Goal: Task Accomplishment & Management: Use online tool/utility

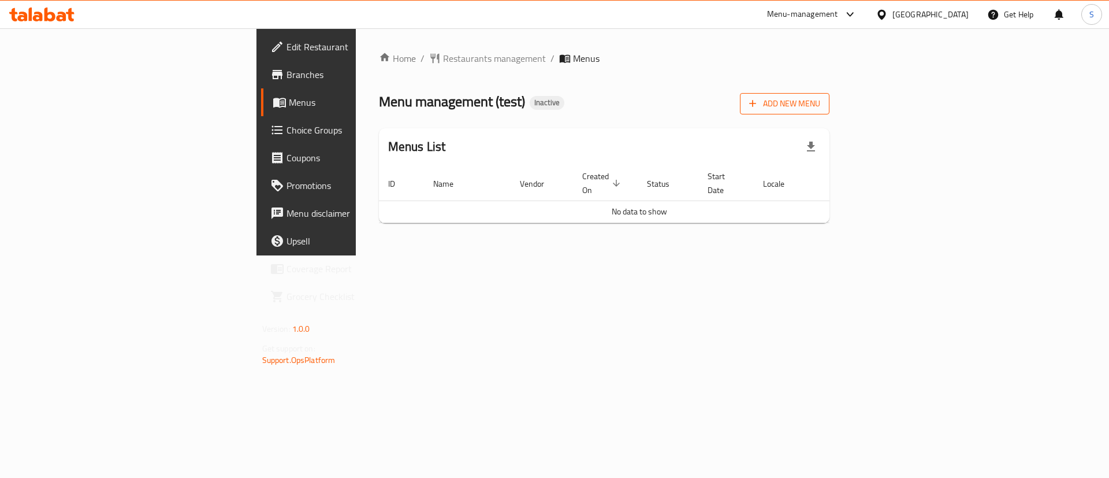
click at [820, 106] on span "Add New Menu" at bounding box center [784, 103] width 71 height 14
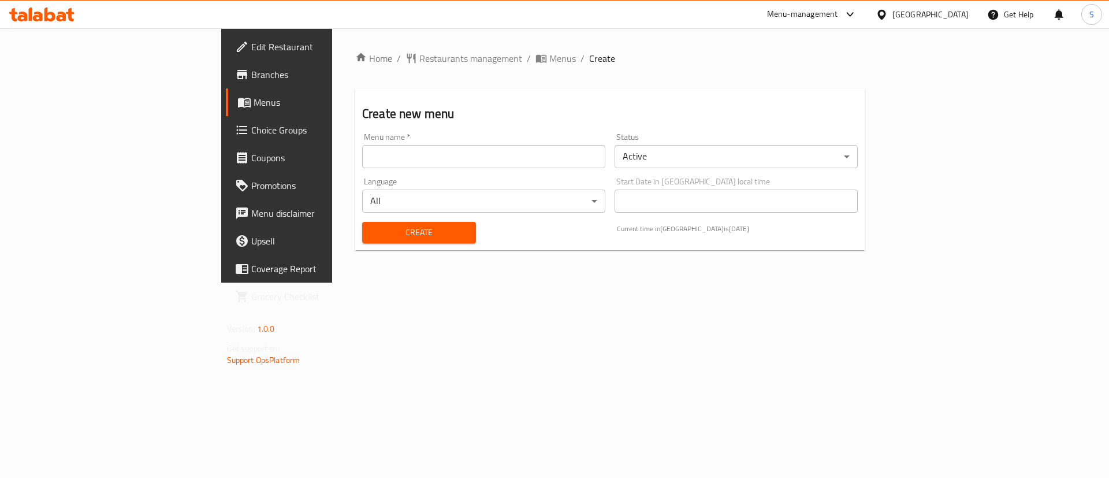
click at [362, 156] on input "text" at bounding box center [483, 156] width 243 height 23
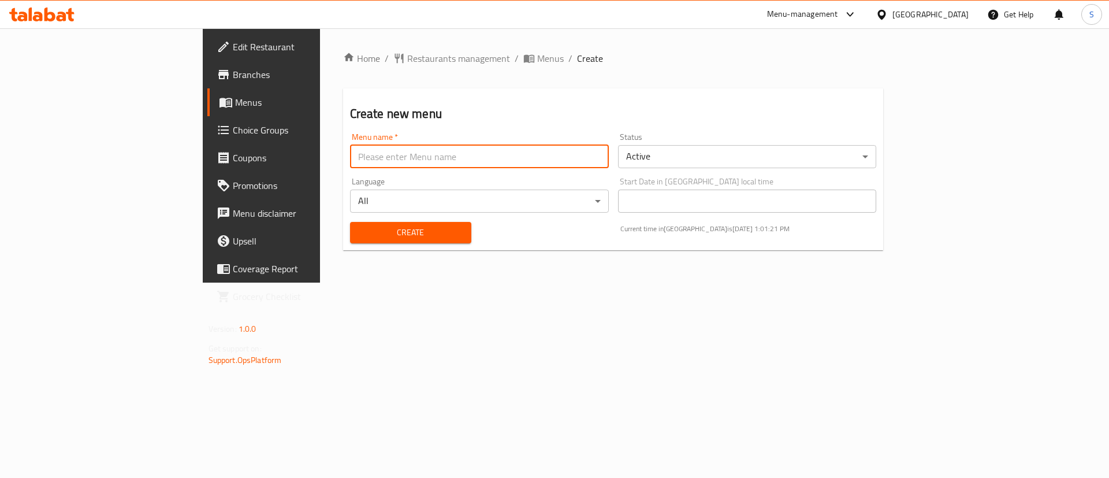
click at [702, 146] on body "​ Menu-management [GEOGRAPHIC_DATA] Get Help S Edit Restaurant Branches Menus C…" at bounding box center [554, 252] width 1109 height 449
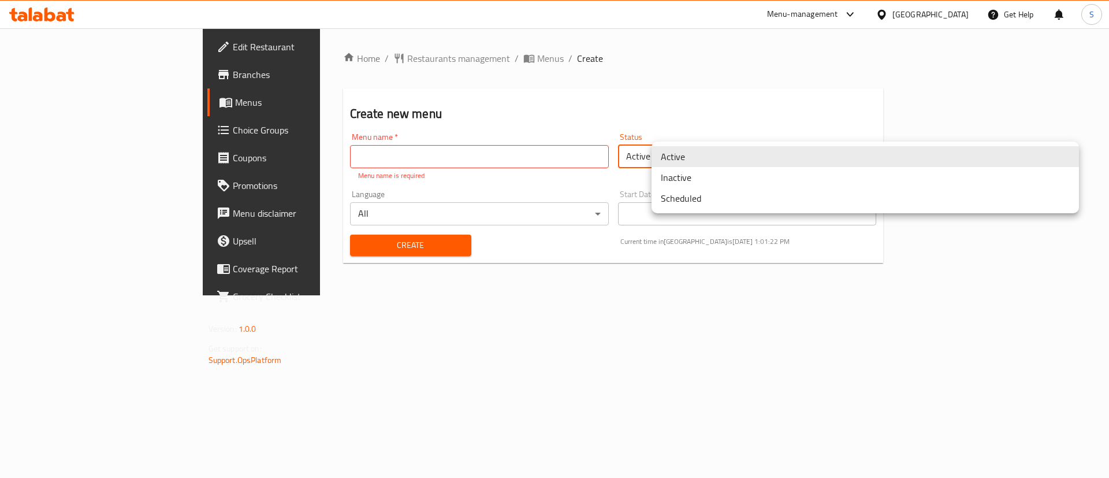
click at [701, 178] on li "Inactive" at bounding box center [865, 177] width 427 height 21
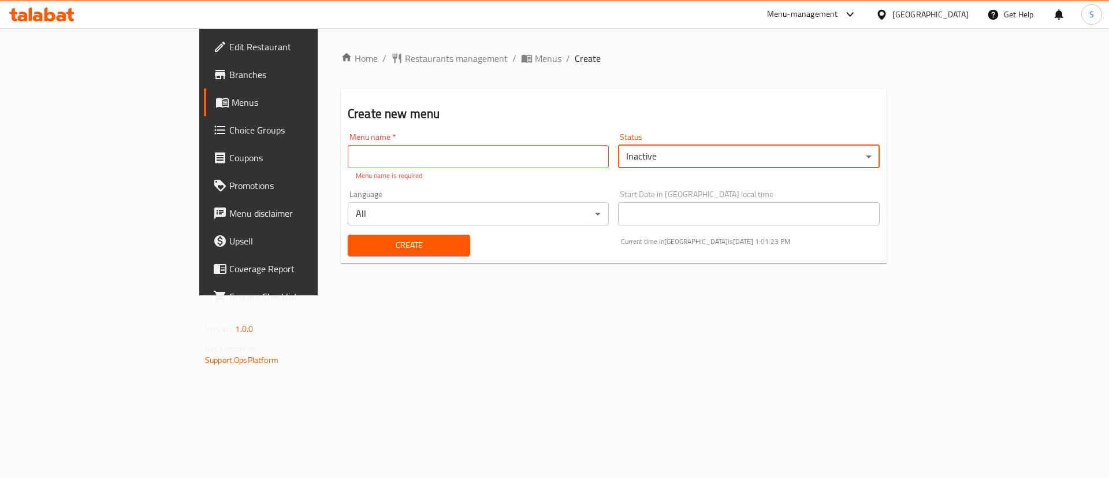
click at [348, 160] on input "text" at bounding box center [478, 156] width 261 height 23
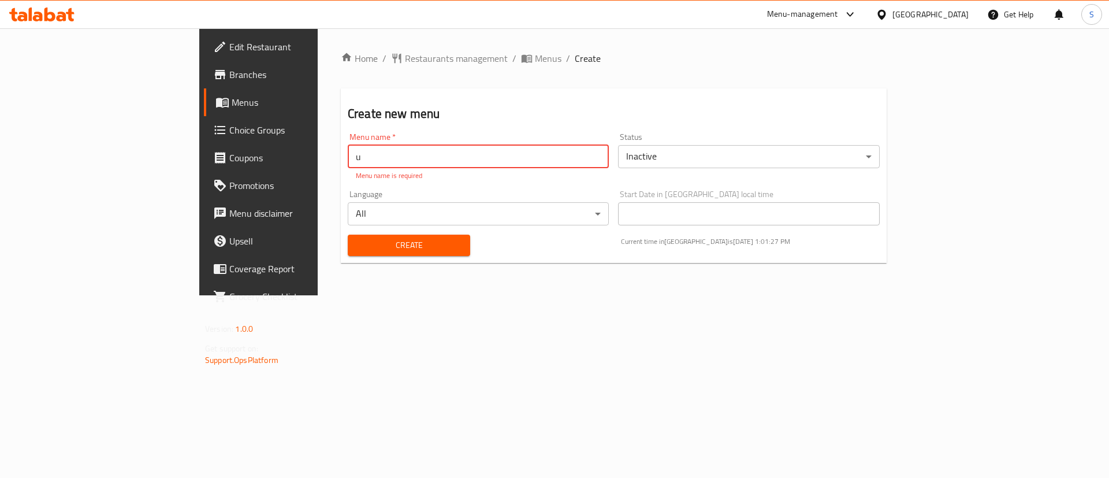
type input "u"
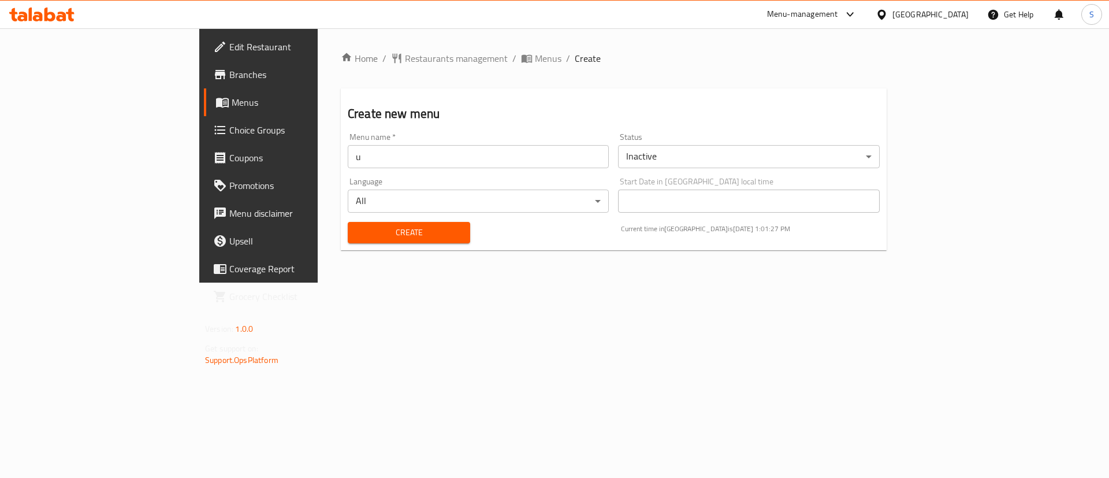
click at [367, 248] on div "Create" at bounding box center [409, 232] width 136 height 35
click at [367, 240] on button "Create" at bounding box center [409, 232] width 122 height 21
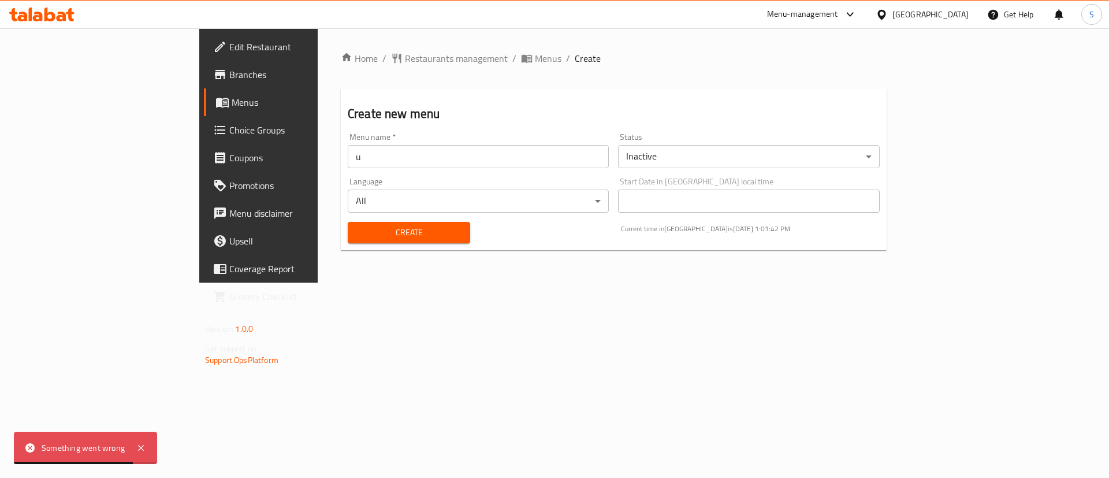
click at [348, 161] on input "u" at bounding box center [478, 156] width 261 height 23
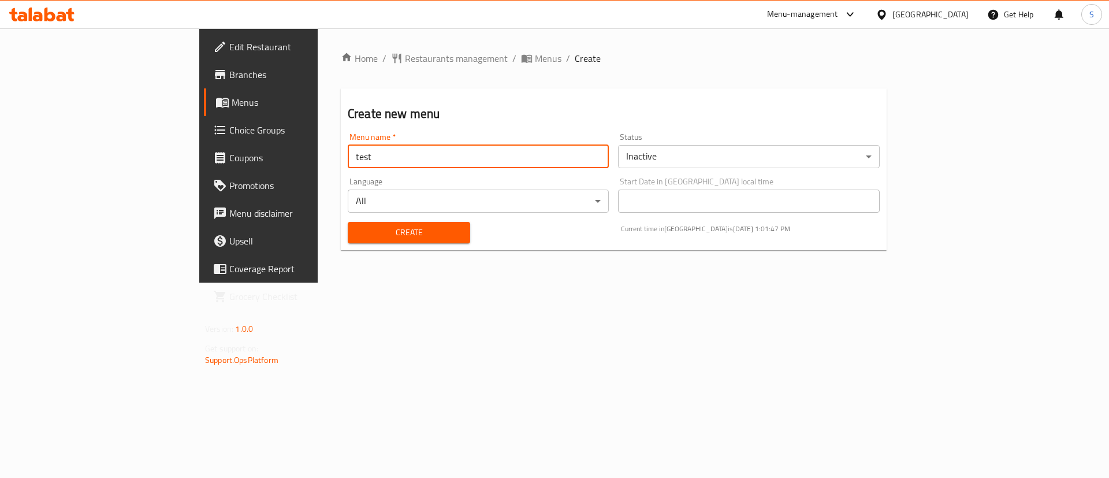
type input "test"
click at [357, 235] on span "Create" at bounding box center [409, 232] width 104 height 14
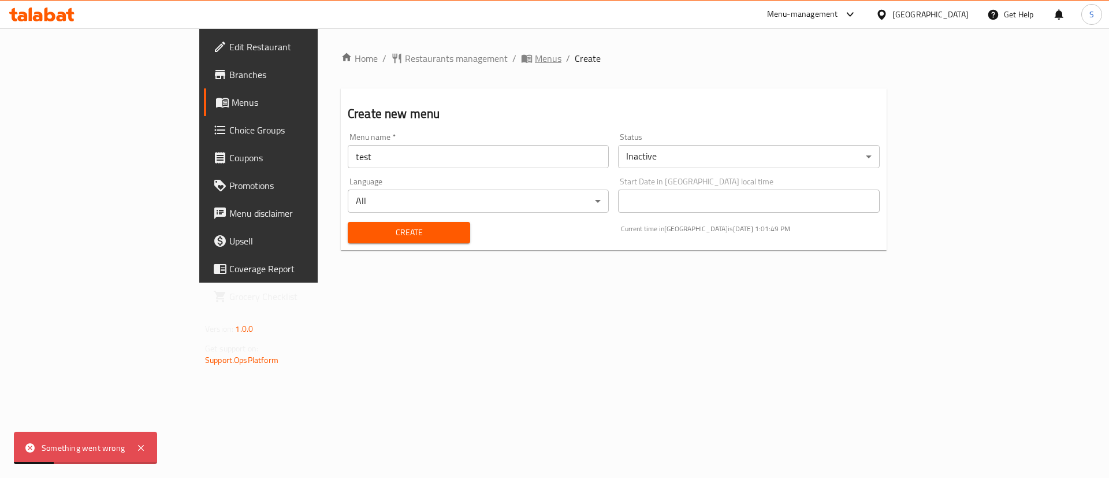
click at [535, 55] on span "Menus" at bounding box center [548, 58] width 27 height 14
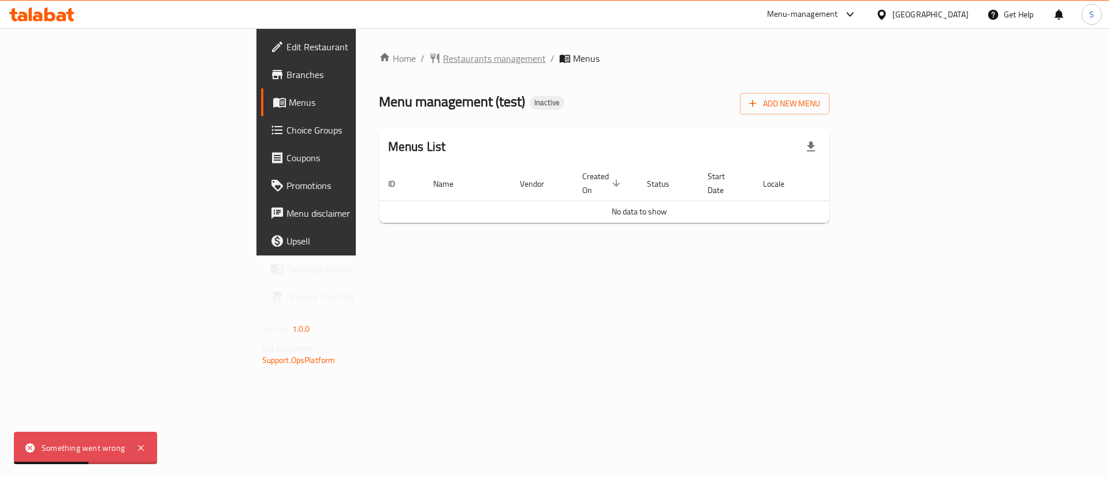
click at [443, 58] on span "Restaurants management" at bounding box center [494, 58] width 103 height 14
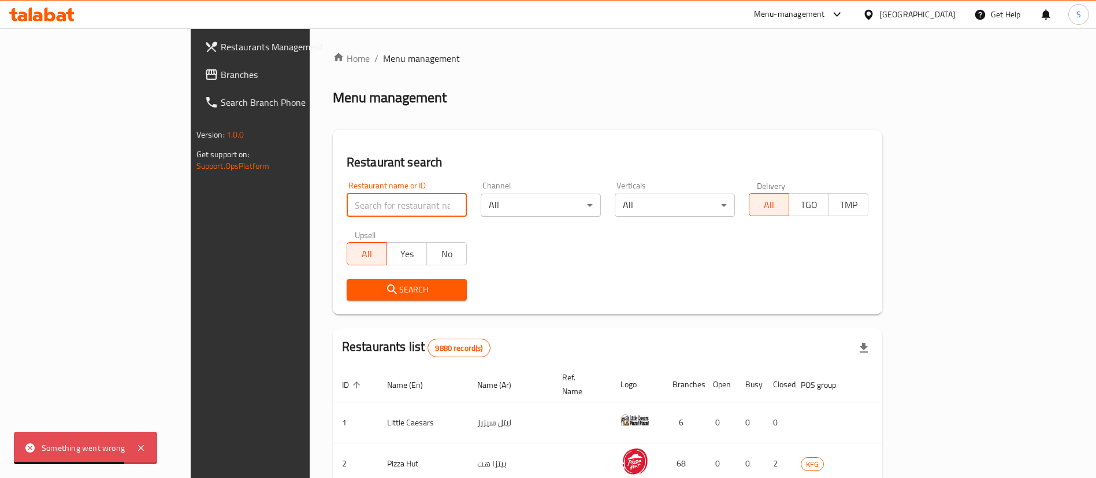
click at [347, 195] on input "search" at bounding box center [407, 205] width 120 height 23
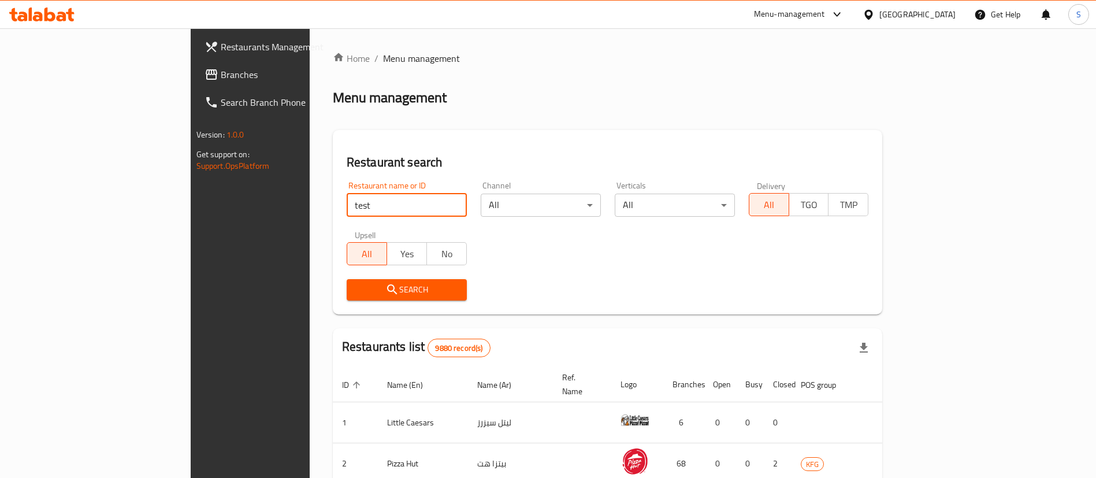
type input "test"
click button "Search" at bounding box center [407, 289] width 120 height 21
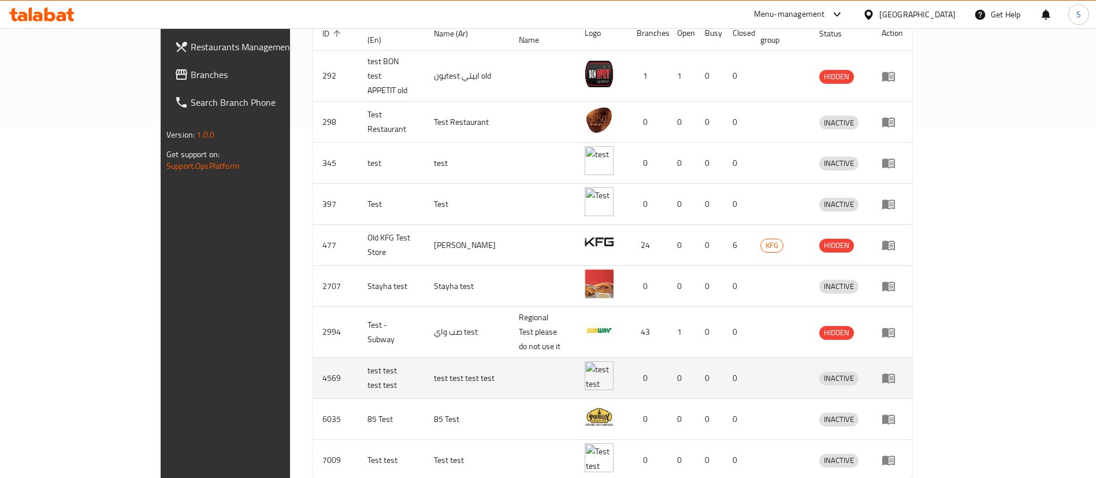
scroll to position [384, 0]
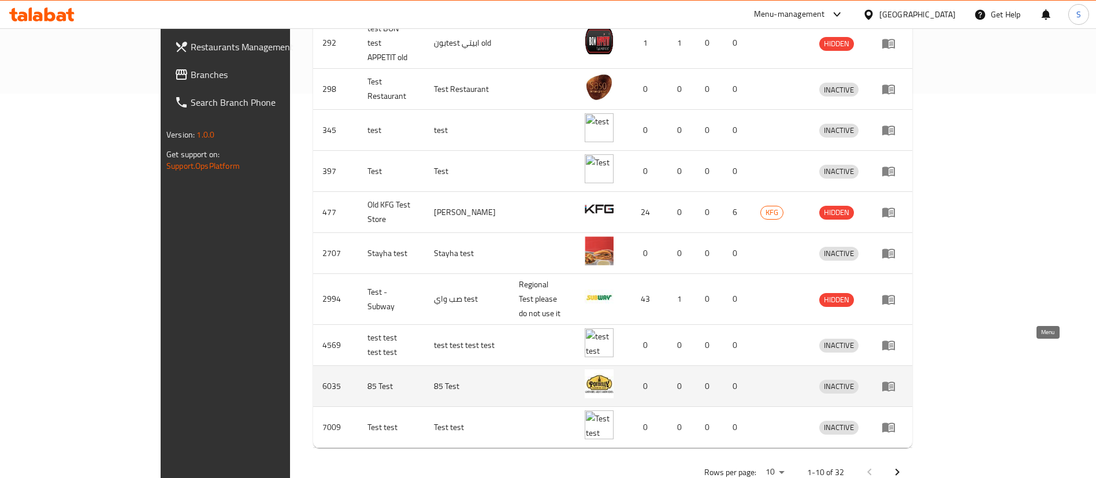
click at [895, 382] on icon "enhanced table" at bounding box center [888, 387] width 13 height 10
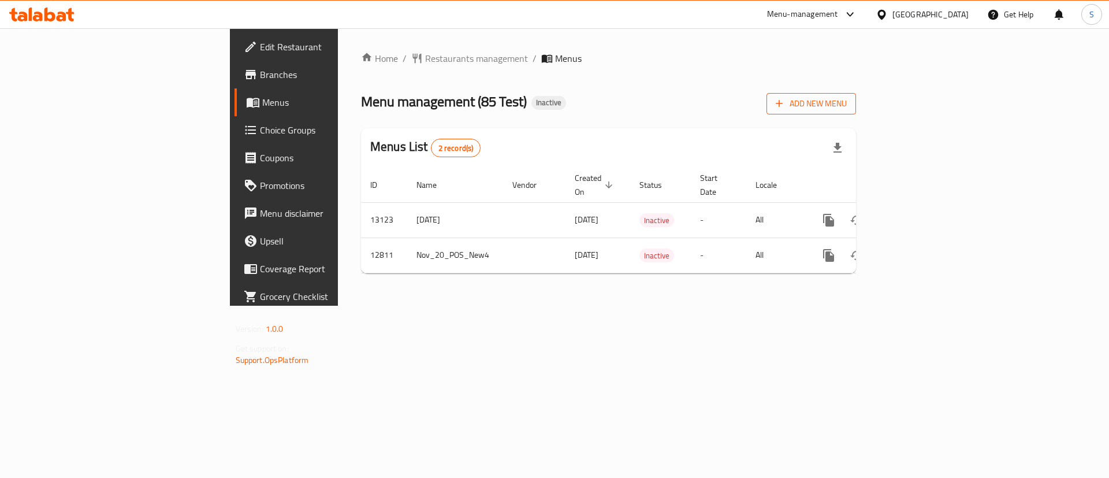
click at [856, 93] on button "Add New Menu" at bounding box center [812, 103] width 90 height 21
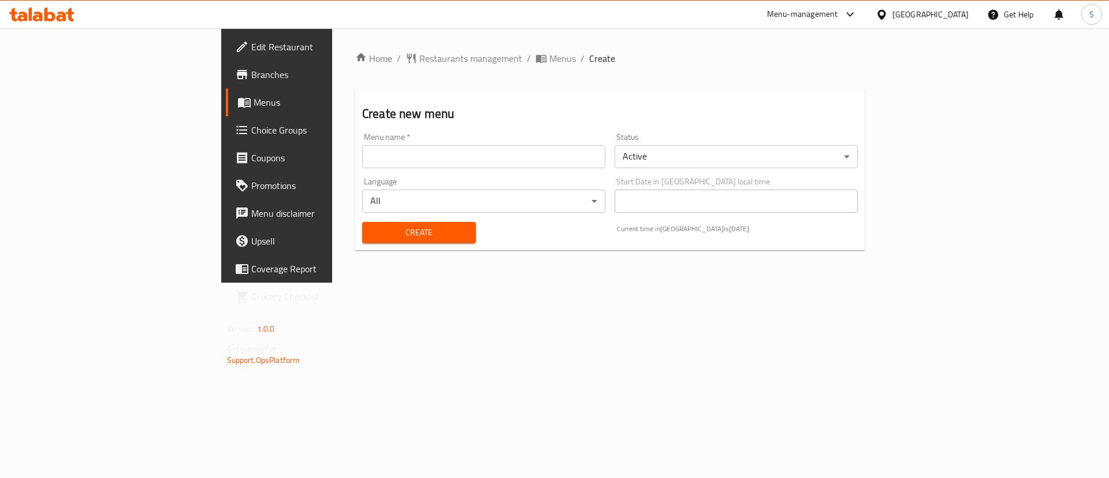
click at [768, 143] on div "Status Active ​" at bounding box center [736, 150] width 243 height 35
click at [754, 163] on body "​ Menu-management [GEOGRAPHIC_DATA] Get Help S Edit Restaurant Branches Menus C…" at bounding box center [554, 252] width 1109 height 449
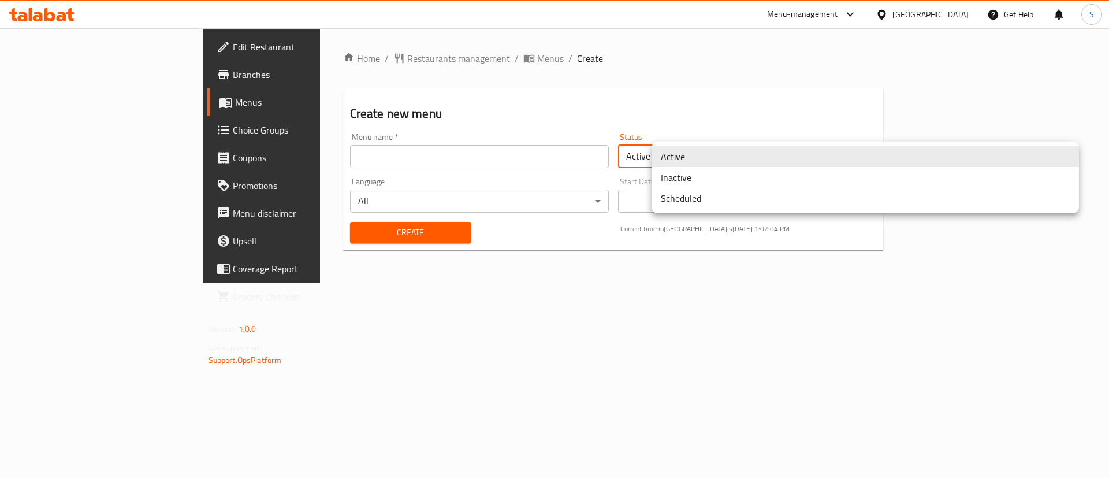
click at [711, 178] on li "Inactive" at bounding box center [865, 177] width 427 height 21
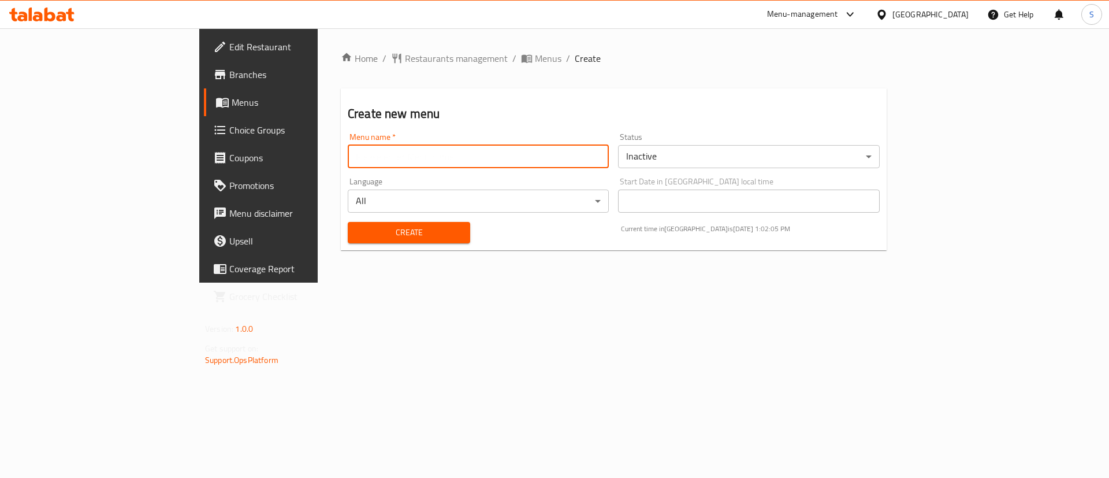
click at [549, 160] on input "text" at bounding box center [478, 156] width 261 height 23
type input "test"
click at [357, 235] on span "Create" at bounding box center [409, 232] width 104 height 14
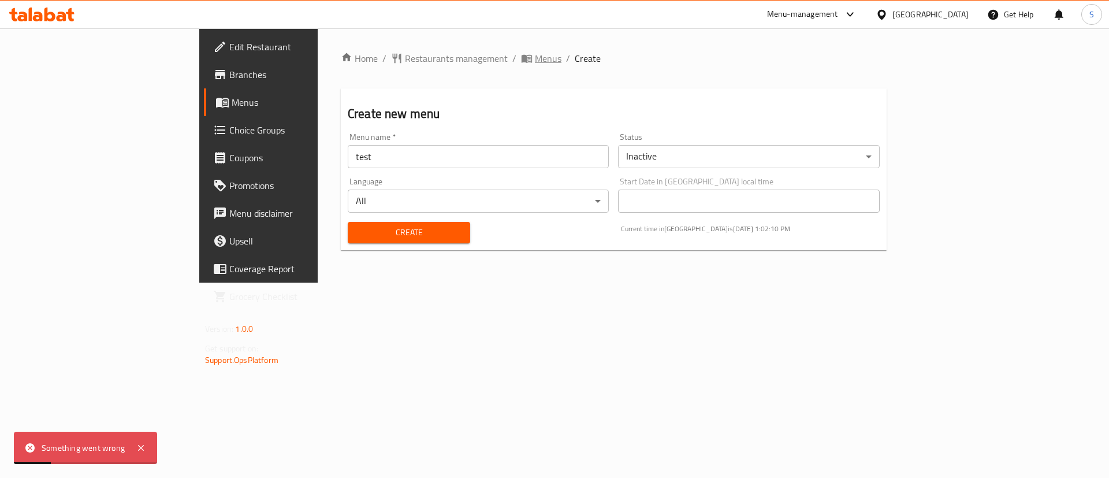
click at [535, 60] on span "Menus" at bounding box center [548, 58] width 27 height 14
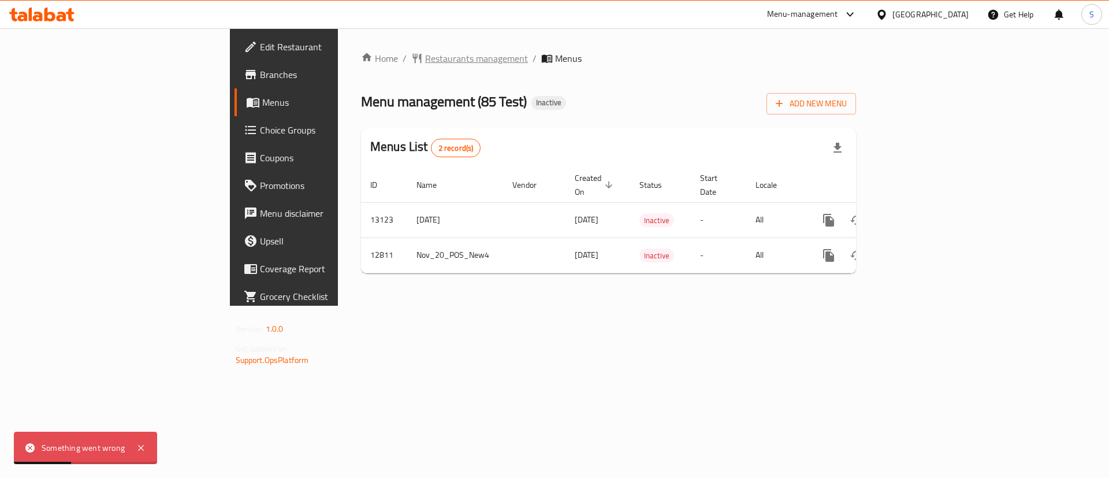
click at [425, 51] on span "Restaurants management" at bounding box center [476, 58] width 103 height 14
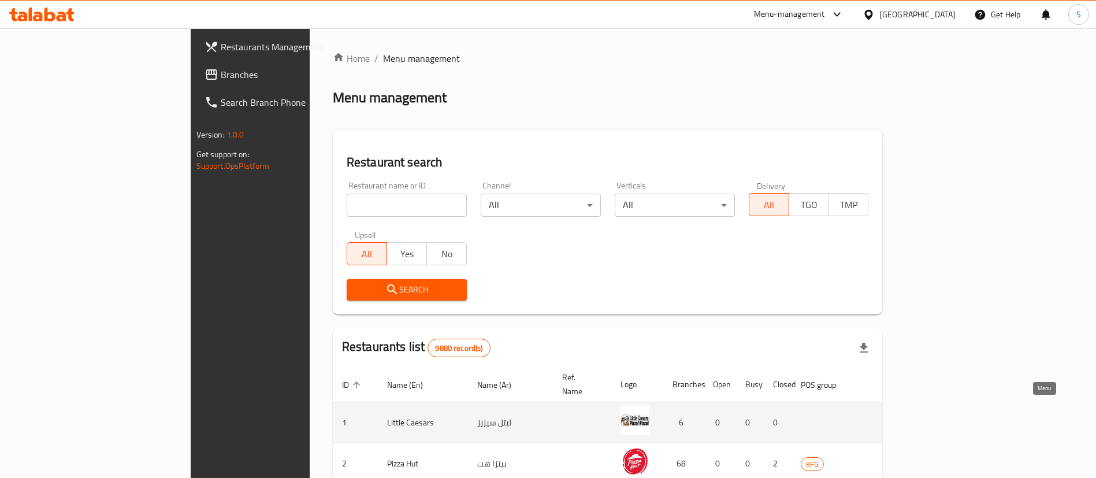
click at [969, 418] on icon "enhanced table" at bounding box center [963, 423] width 13 height 10
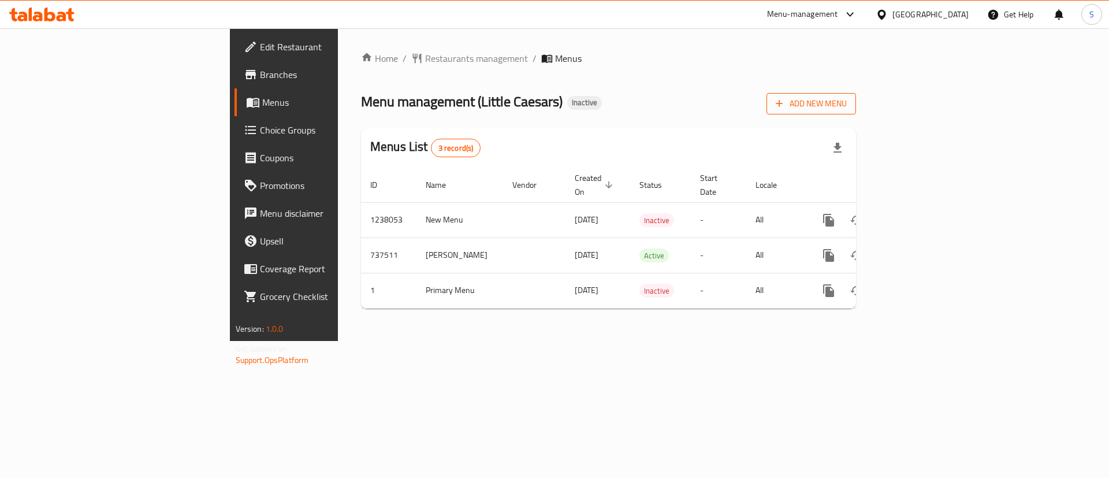
click at [847, 109] on span "Add New Menu" at bounding box center [811, 103] width 71 height 14
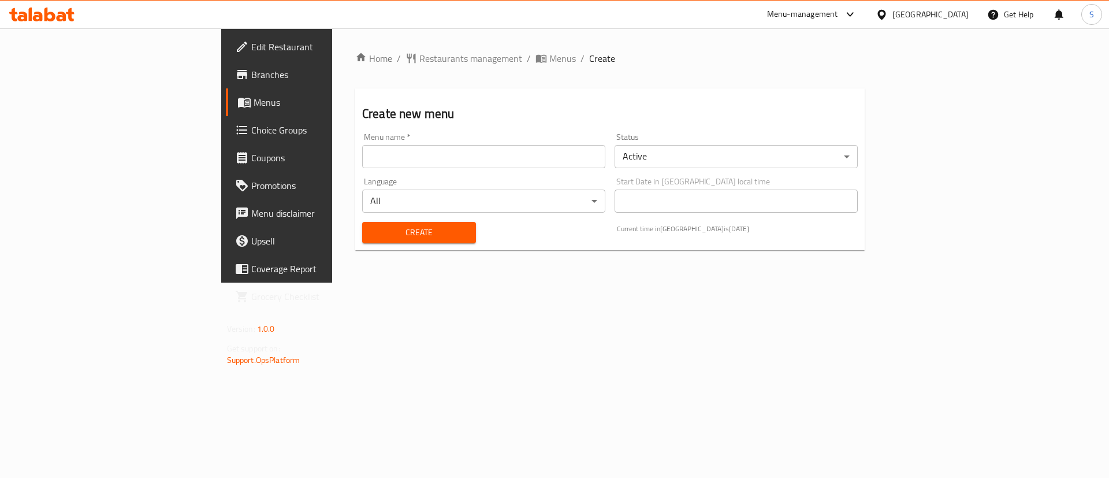
click at [737, 161] on body "​ Menu-management [GEOGRAPHIC_DATA] Get Help S Edit Restaurant Branches Menus C…" at bounding box center [554, 252] width 1109 height 449
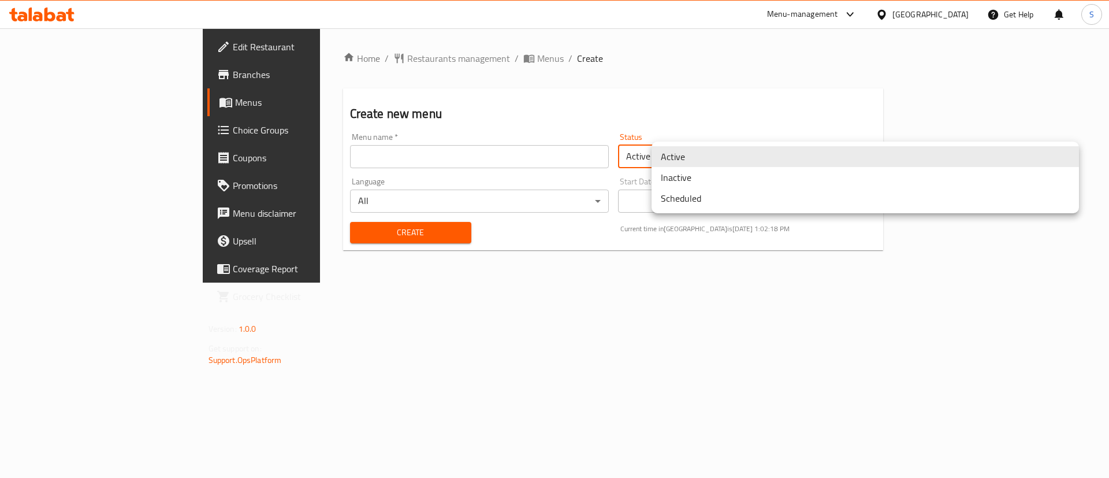
click at [708, 178] on li "Inactive" at bounding box center [865, 177] width 427 height 21
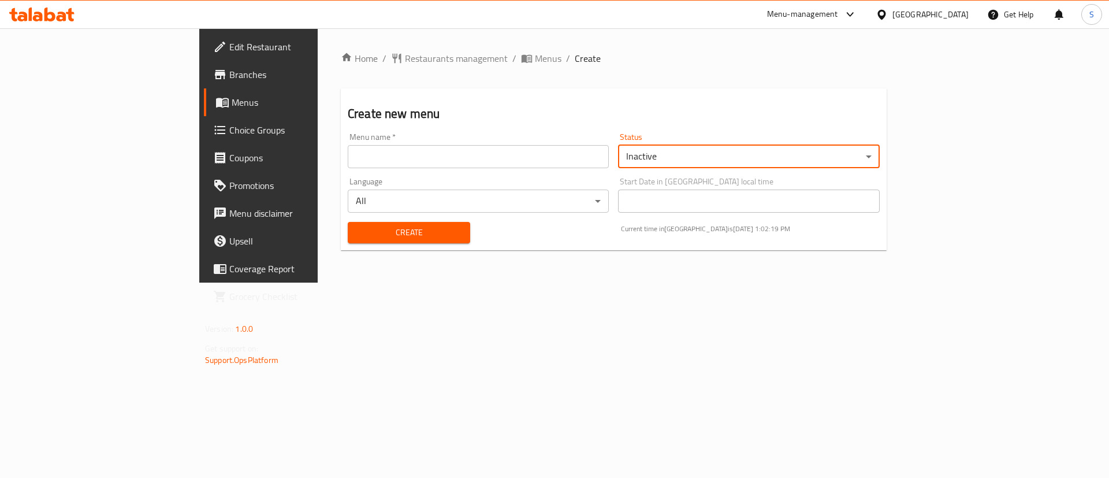
click at [534, 163] on input "text" at bounding box center [478, 156] width 261 height 23
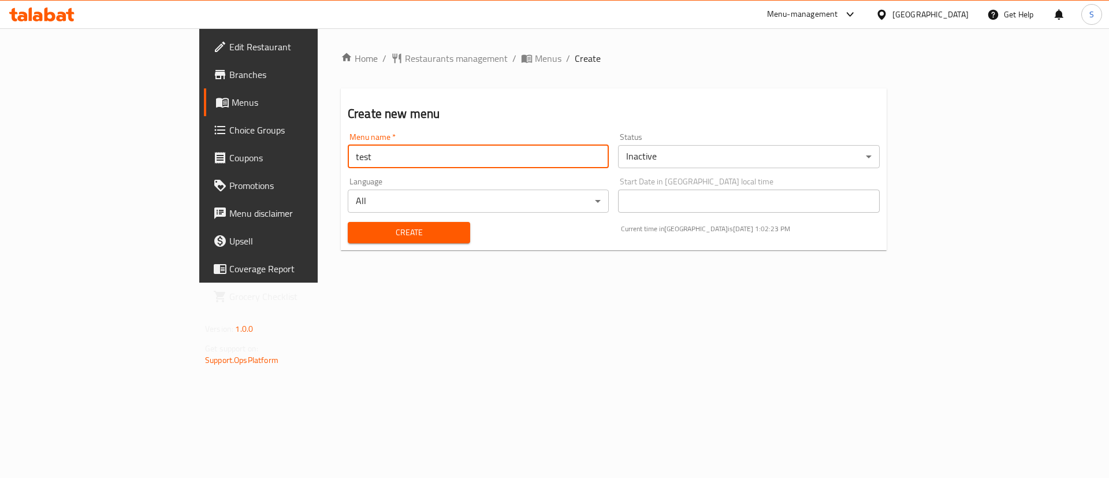
type input "test"
click at [377, 233] on span "Create" at bounding box center [409, 232] width 104 height 14
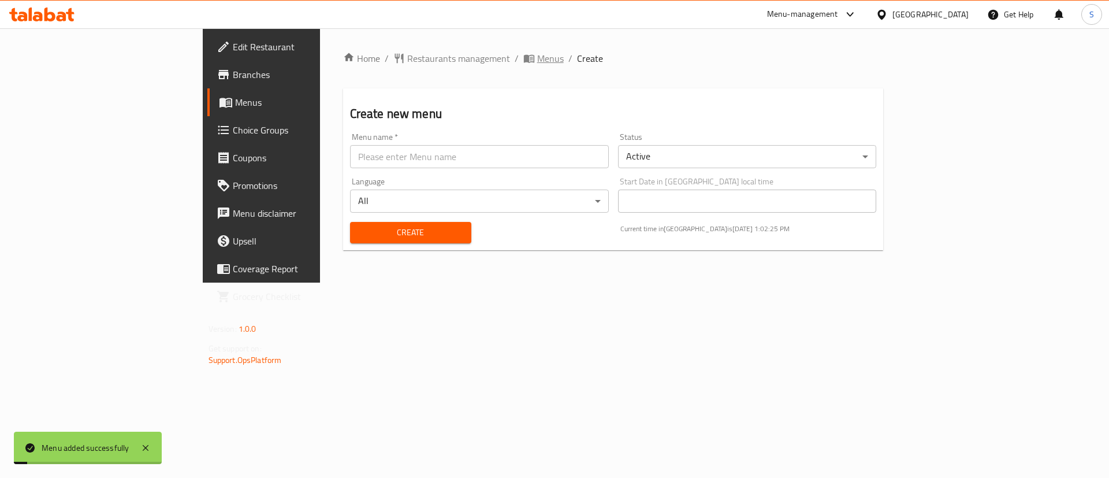
click at [537, 61] on span "Menus" at bounding box center [550, 58] width 27 height 14
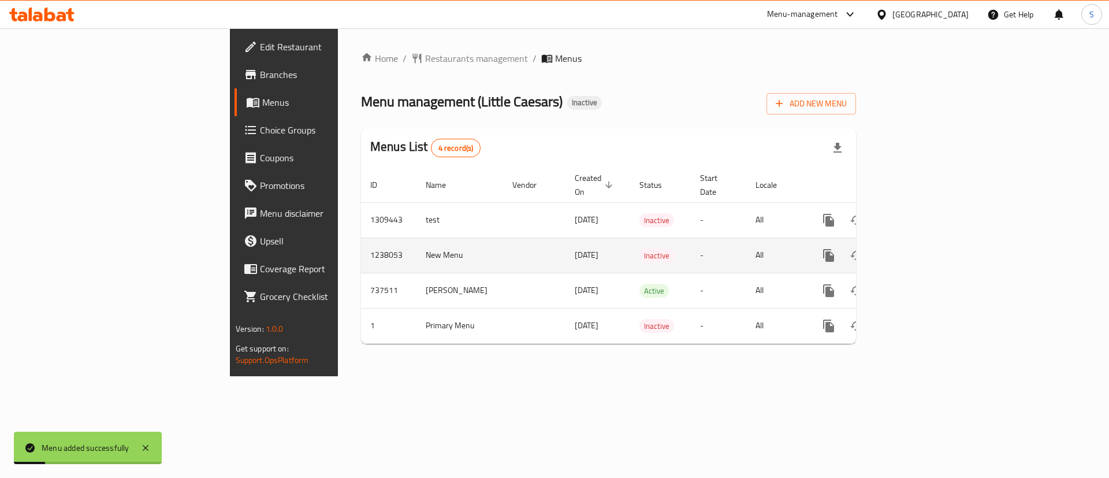
click at [709, 246] on td "-" at bounding box center [718, 254] width 55 height 35
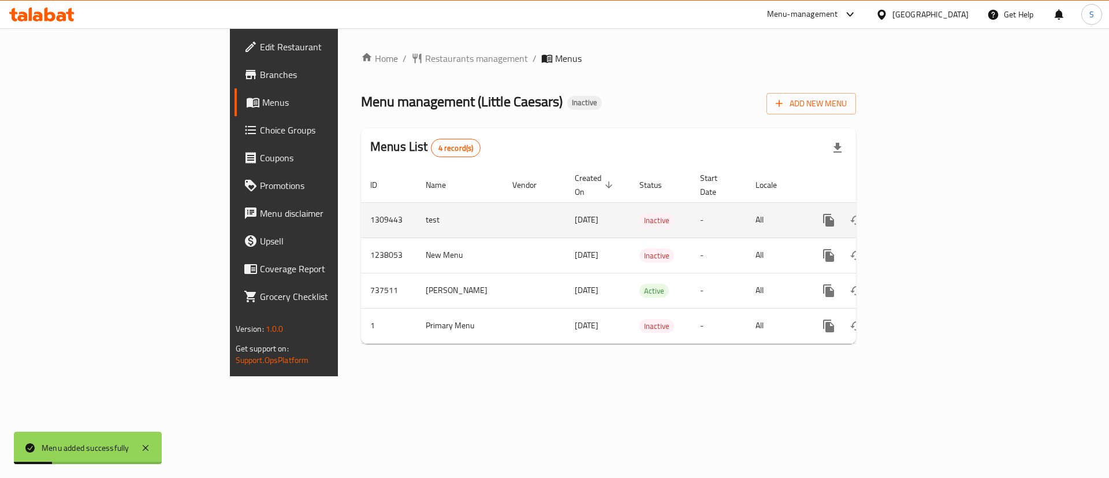
click at [709, 215] on td "-" at bounding box center [718, 219] width 55 height 35
click at [919, 213] on icon "enhanced table" at bounding box center [912, 220] width 14 height 14
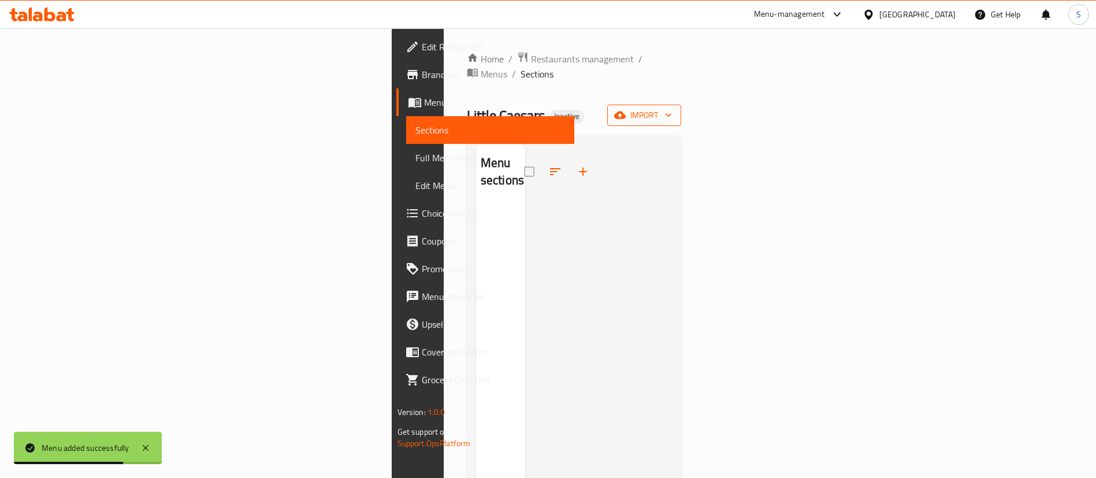
click at [681, 105] on button "import" at bounding box center [644, 115] width 74 height 21
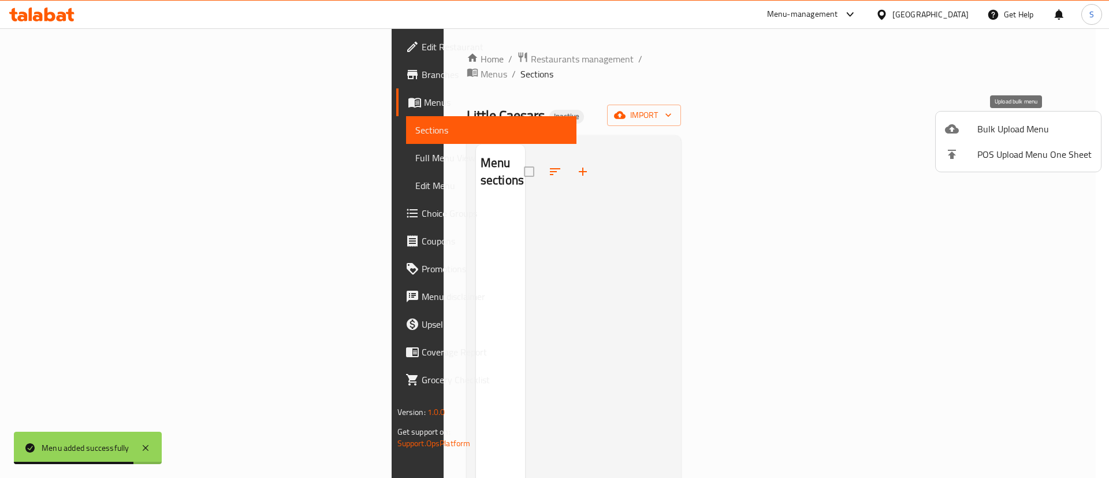
click at [1018, 129] on span "Bulk Upload Menu" at bounding box center [1034, 129] width 114 height 14
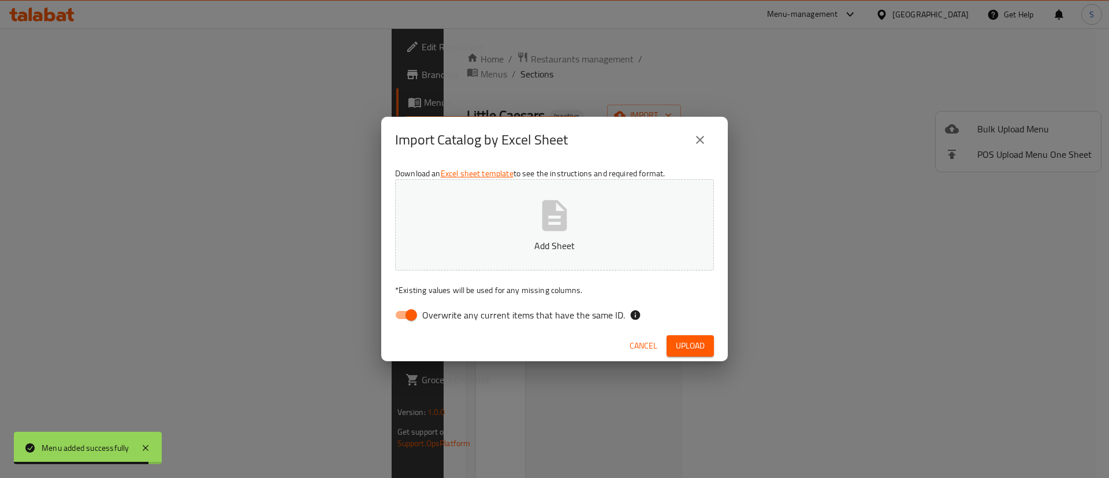
click at [507, 216] on button "Add Sheet" at bounding box center [554, 224] width 319 height 91
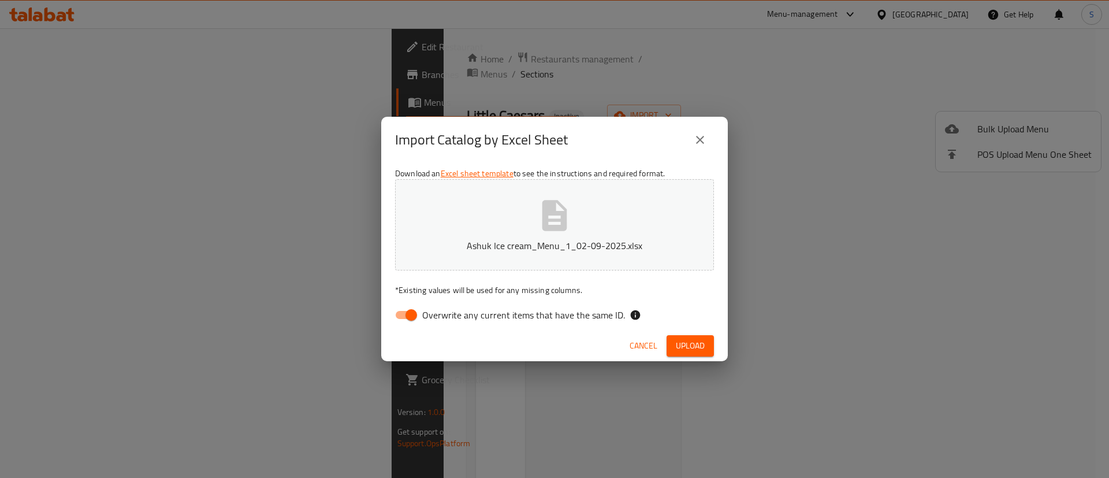
click at [404, 308] on input "Overwrite any current items that have the same ID." at bounding box center [411, 315] width 66 height 22
click at [410, 316] on input "Overwrite any current items that have the same ID." at bounding box center [400, 315] width 66 height 22
checkbox input "true"
click at [702, 348] on span "Upload" at bounding box center [690, 346] width 29 height 14
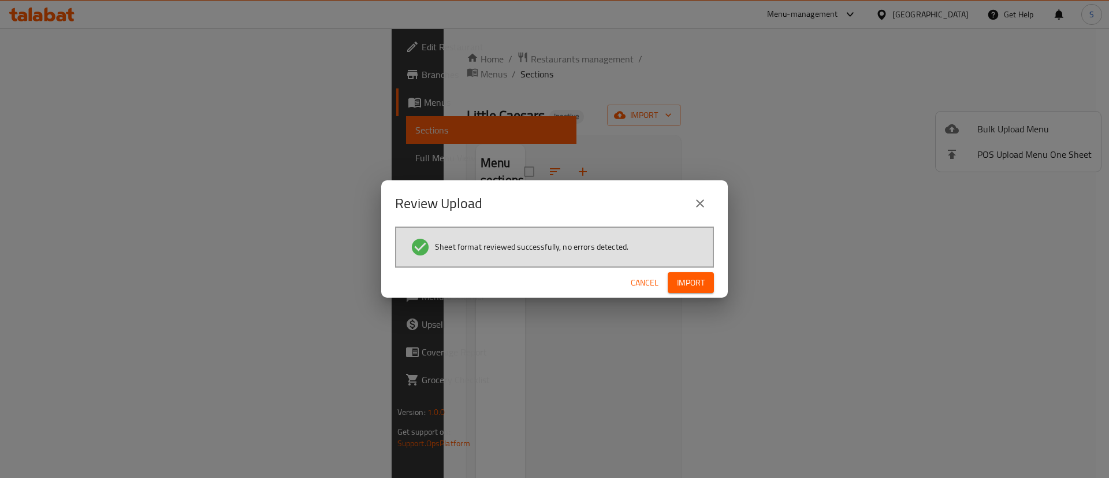
click at [689, 280] on span "Import" at bounding box center [691, 283] width 28 height 14
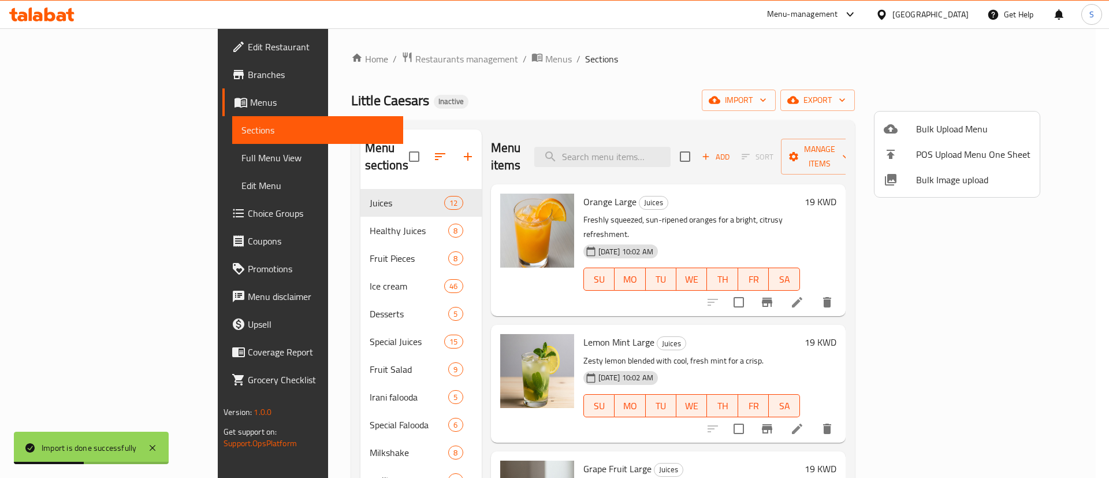
click at [68, 156] on div at bounding box center [554, 239] width 1109 height 478
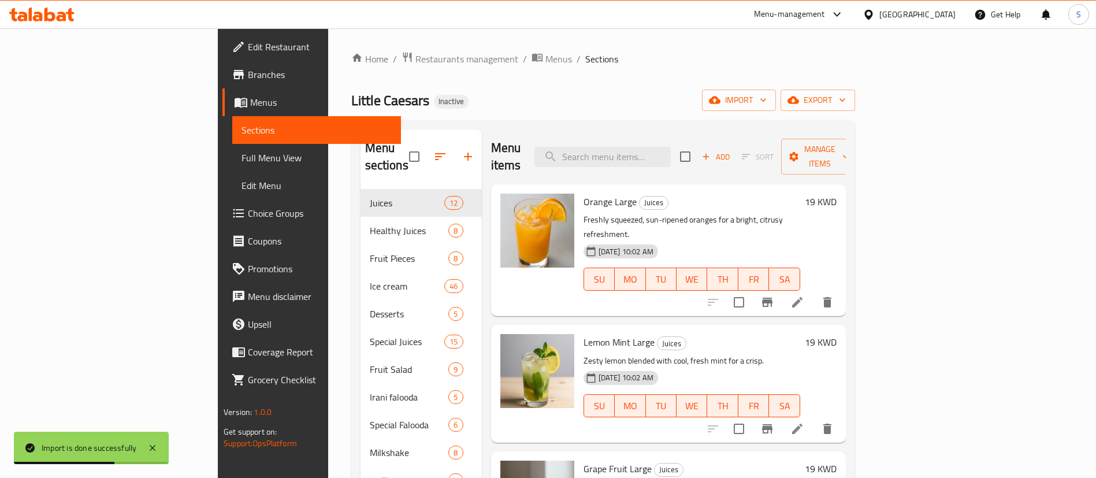
drag, startPoint x: 67, startPoint y: 155, endPoint x: 61, endPoint y: 154, distance: 5.9
click at [241, 155] on span "Full Menu View" at bounding box center [316, 158] width 150 height 14
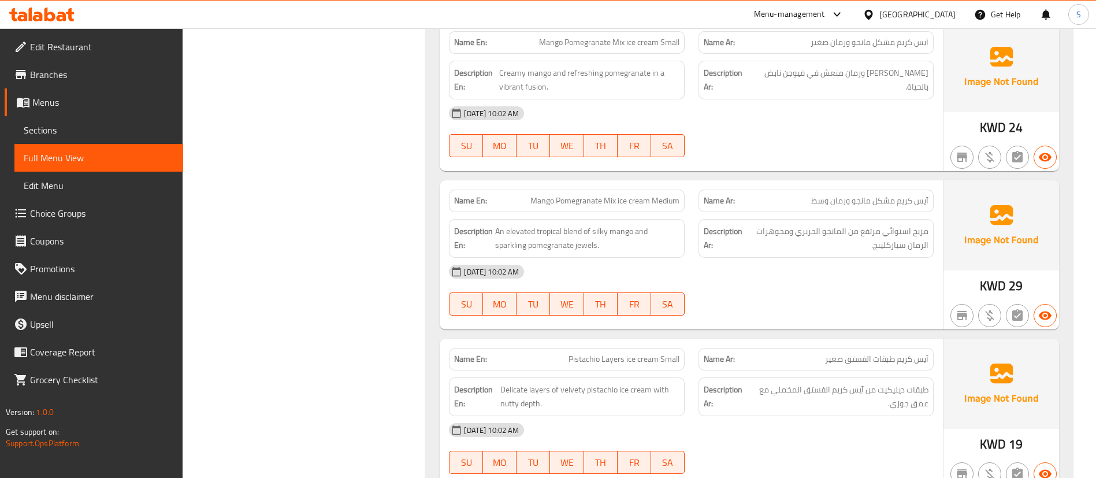
scroll to position [6585, 0]
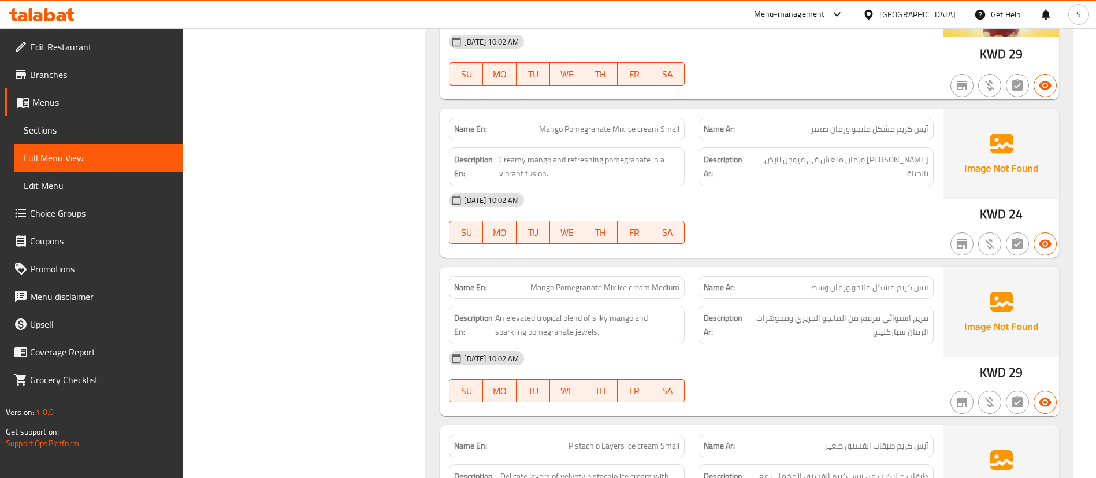
click at [665, 133] on span "Mango Pomegranate Mix ice cream Small" at bounding box center [609, 129] width 140 height 12
drag, startPoint x: 611, startPoint y: 129, endPoint x: 537, endPoint y: 120, distance: 73.9
click at [537, 120] on div "Name En: Mango Pomegranate Mix ice cream Small" at bounding box center [566, 129] width 235 height 23
copy span "Mango Pomegranate"
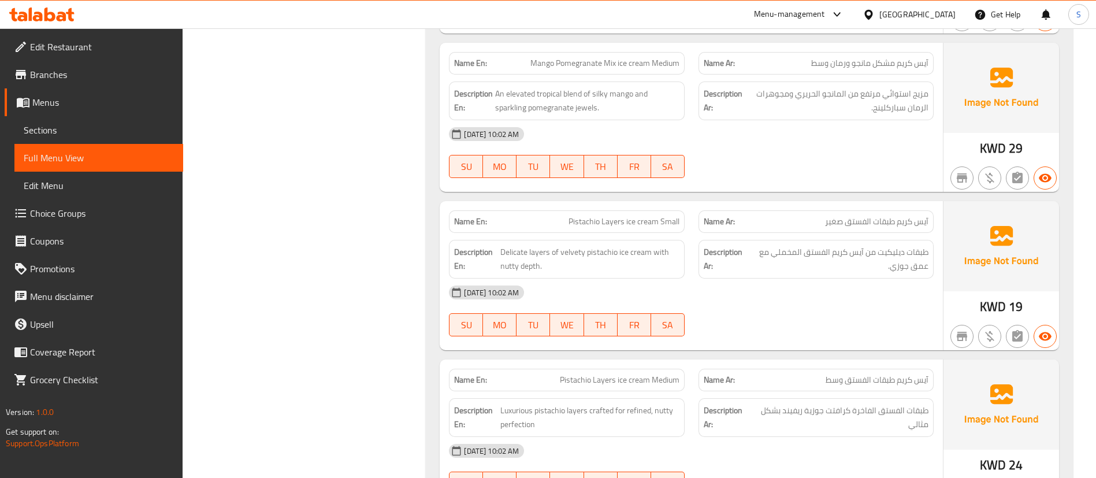
scroll to position [6845, 0]
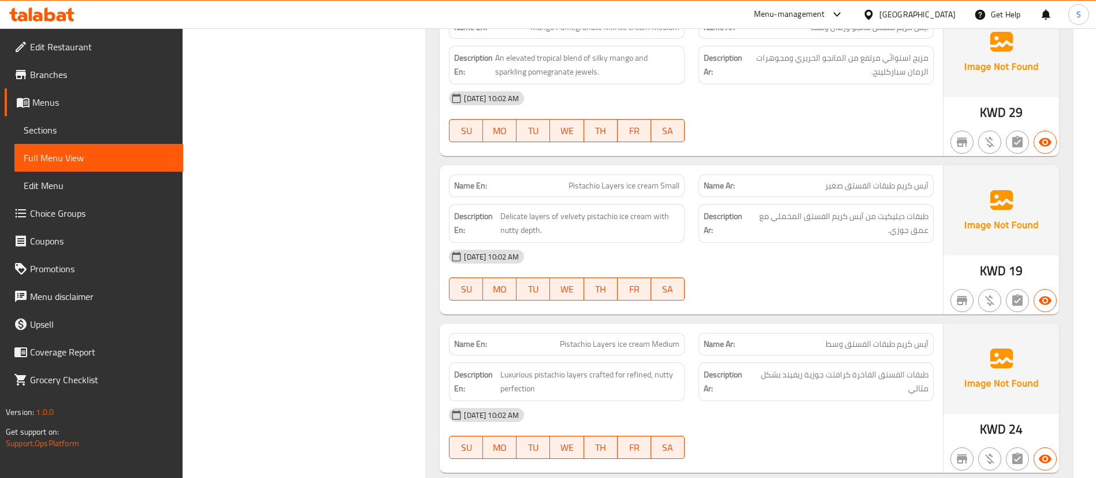
click at [613, 192] on span "Pistachio Layers ice cream Small" at bounding box center [623, 186] width 111 height 12
drag, startPoint x: 637, startPoint y: 185, endPoint x: 564, endPoint y: 185, distance: 73.4
click at [564, 185] on p "Name En: Pistachio Layers ice cream Small" at bounding box center [566, 186] width 225 height 12
copy span "Pistachio Layers ice"
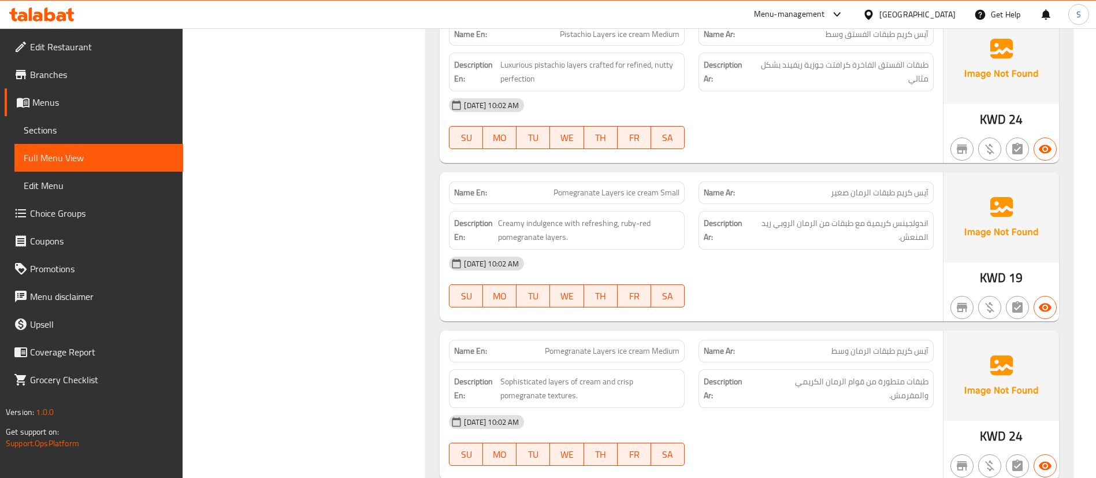
scroll to position [7192, 0]
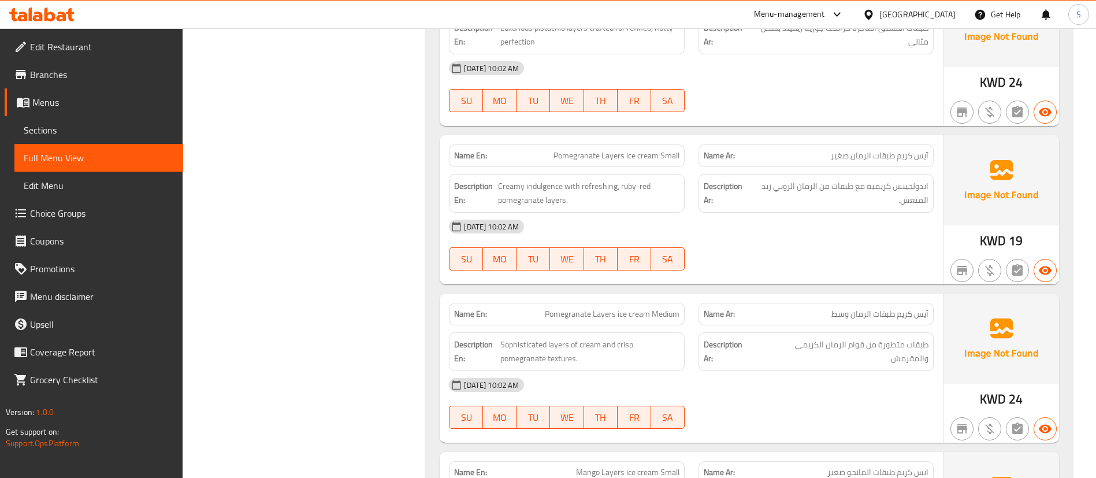
click at [628, 161] on span "Pomegranate Layers ice cream Small" at bounding box center [616, 156] width 126 height 12
drag, startPoint x: 627, startPoint y: 158, endPoint x: 657, endPoint y: 155, distance: 30.8
click at [657, 155] on span "Pomegranate Layers ice cream Small" at bounding box center [616, 156] width 126 height 12
copy span "ice cream"
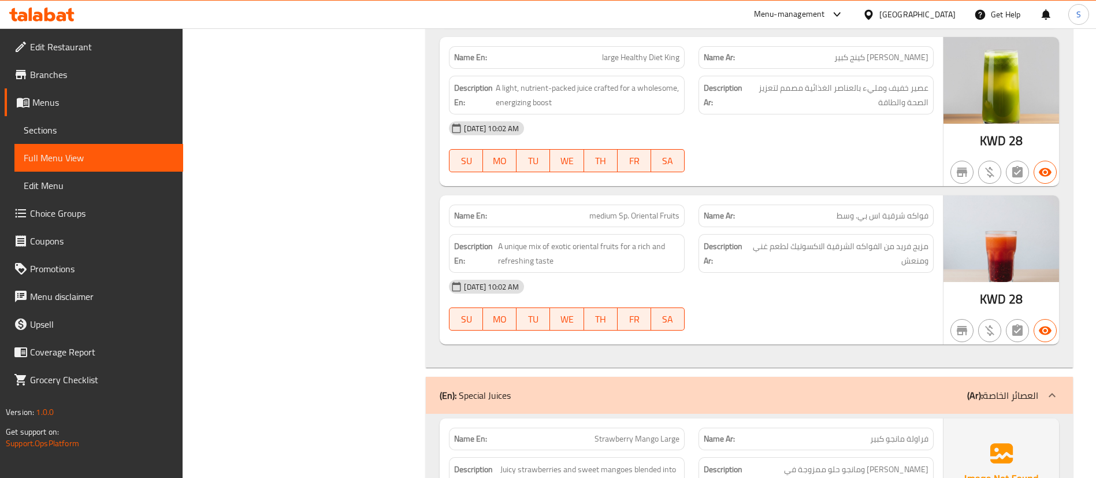
scroll to position [12824, 0]
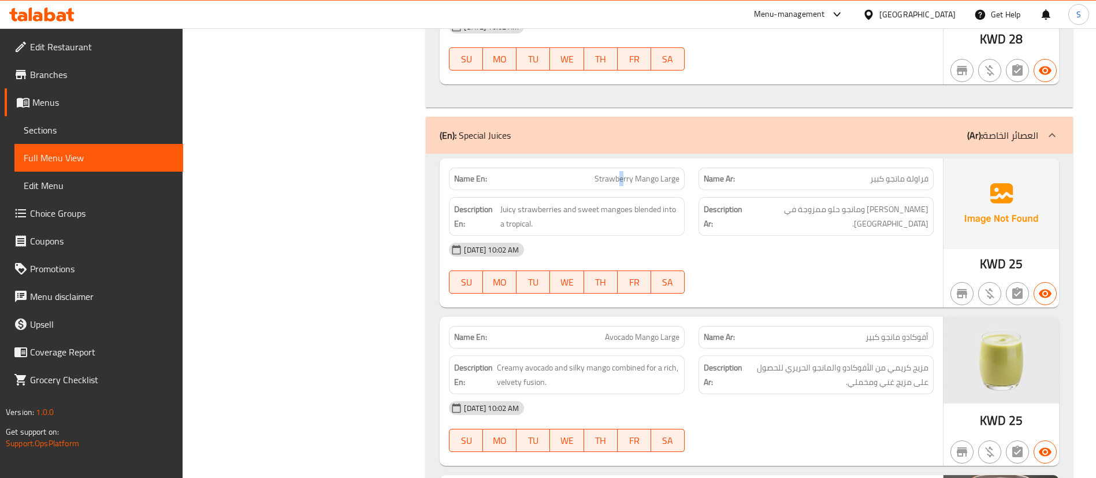
copy span "Strawberry Mango Large"
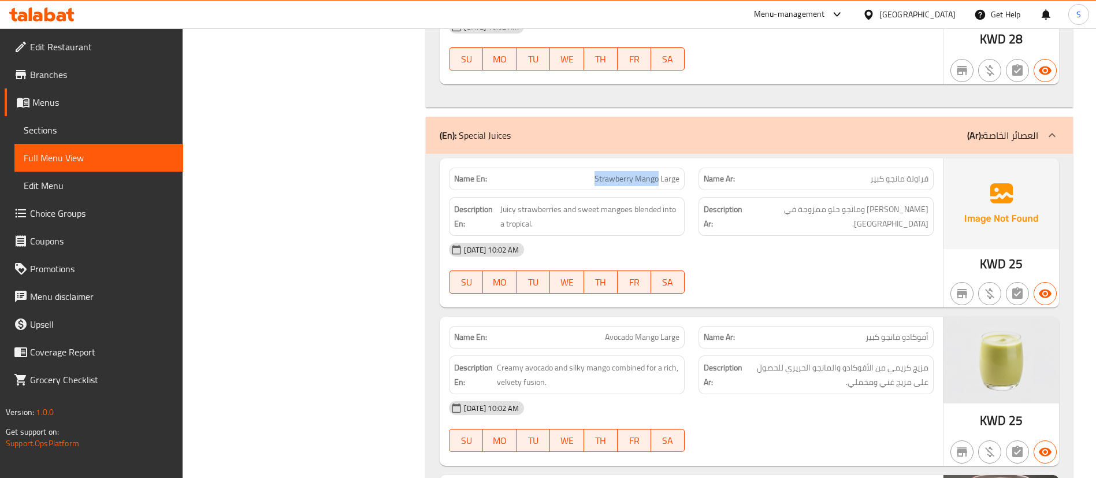
drag, startPoint x: 657, startPoint y: 178, endPoint x: 593, endPoint y: 180, distance: 64.1
copy span "Strawberry Mango"
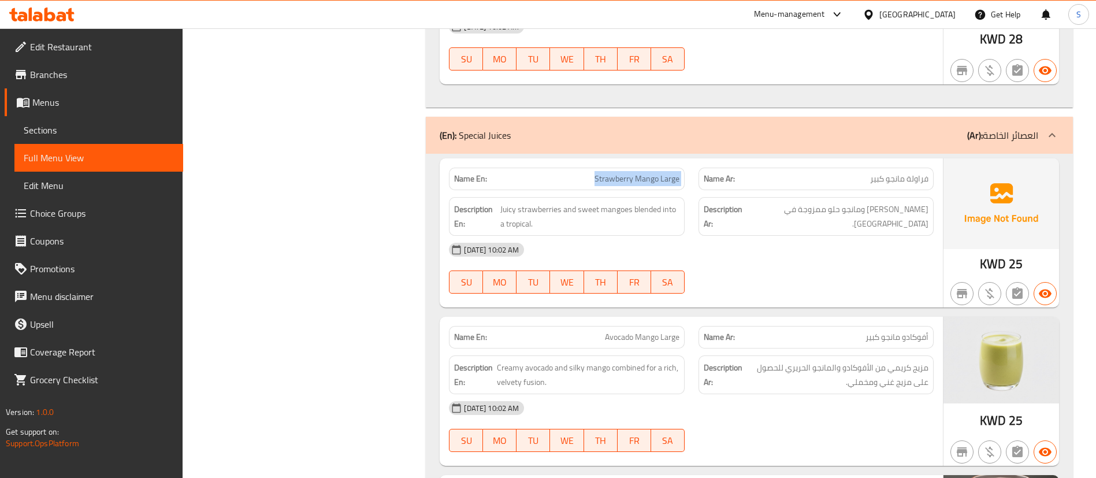
copy span "Strawberry Mango Large"
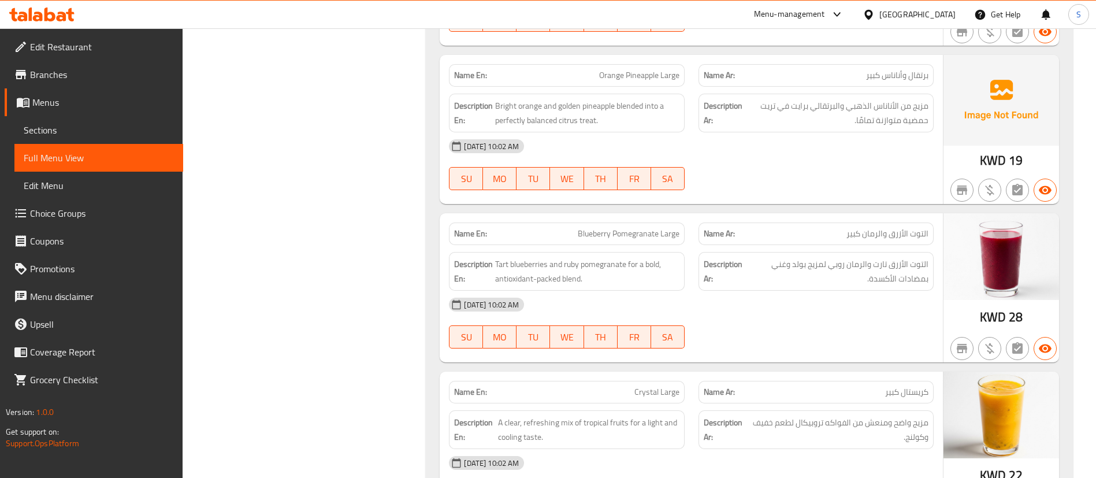
scroll to position [13690, 0]
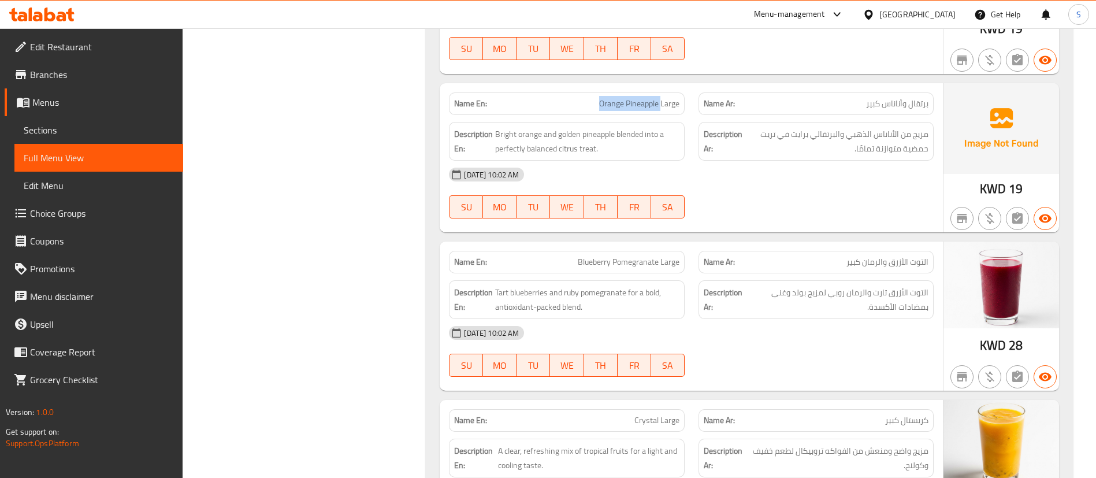
drag, startPoint x: 660, startPoint y: 104, endPoint x: 597, endPoint y: 101, distance: 63.1
copy span "Orange Pineapple"
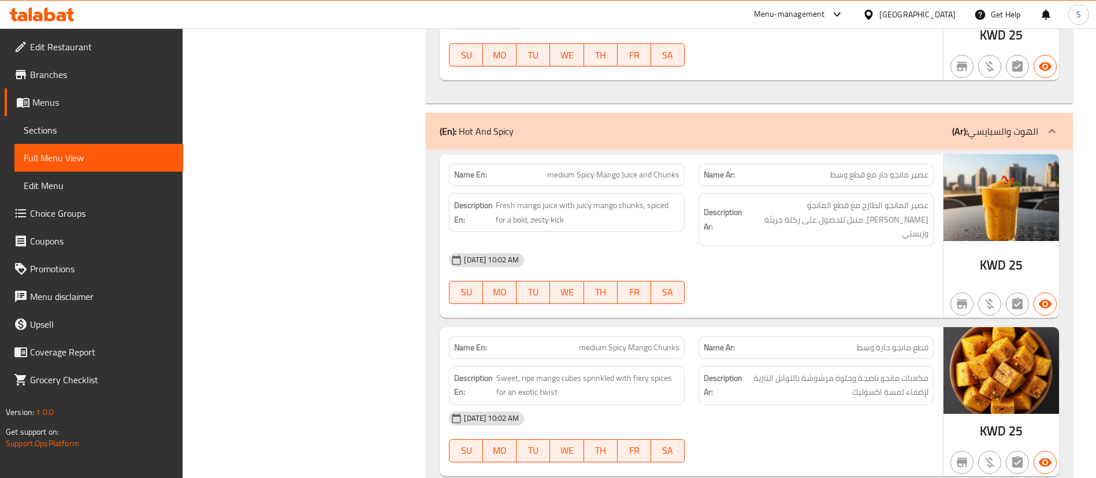
scroll to position [12764, 0]
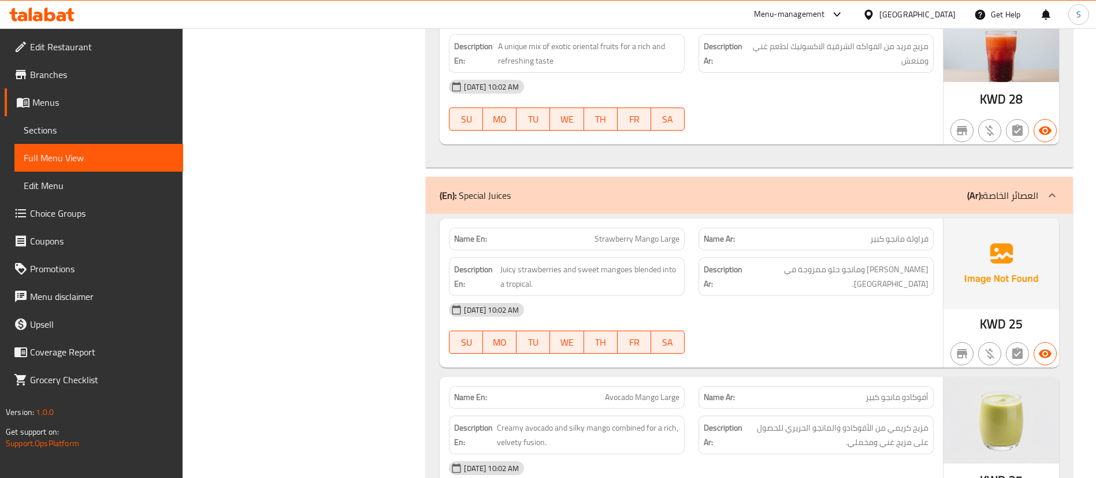
drag, startPoint x: 643, startPoint y: 240, endPoint x: 589, endPoint y: 244, distance: 54.4
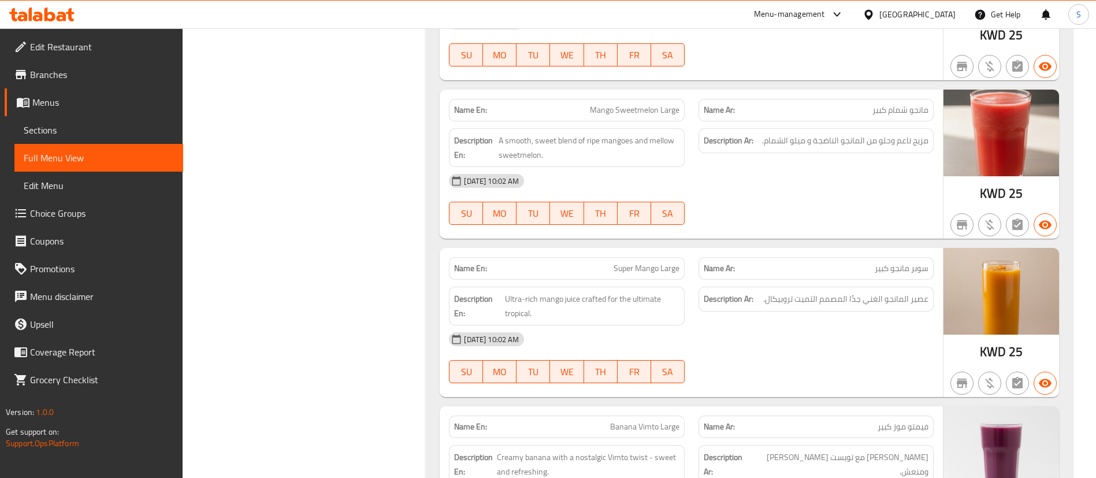
scroll to position [13197, 0]
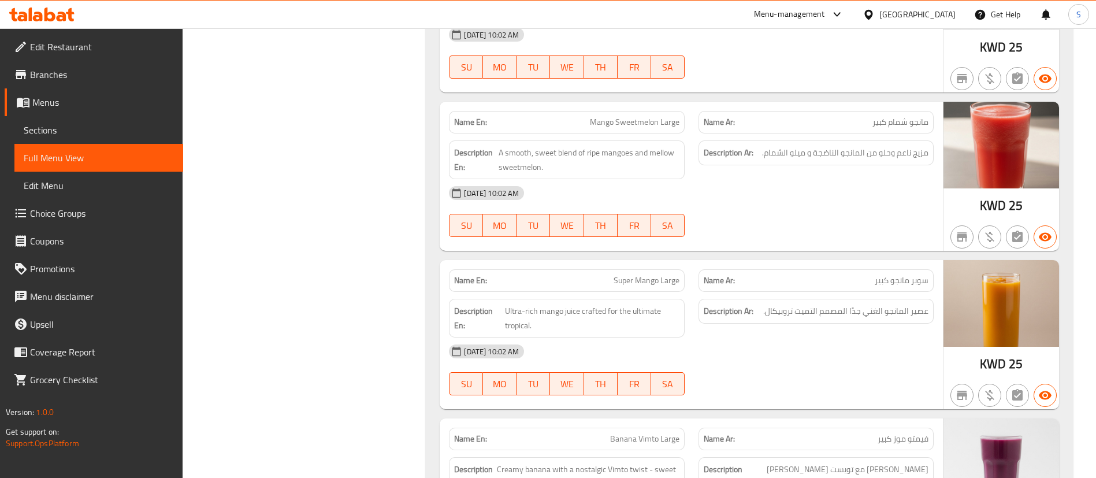
drag, startPoint x: 659, startPoint y: 279, endPoint x: 607, endPoint y: 281, distance: 52.0
copy span "Super Mango"
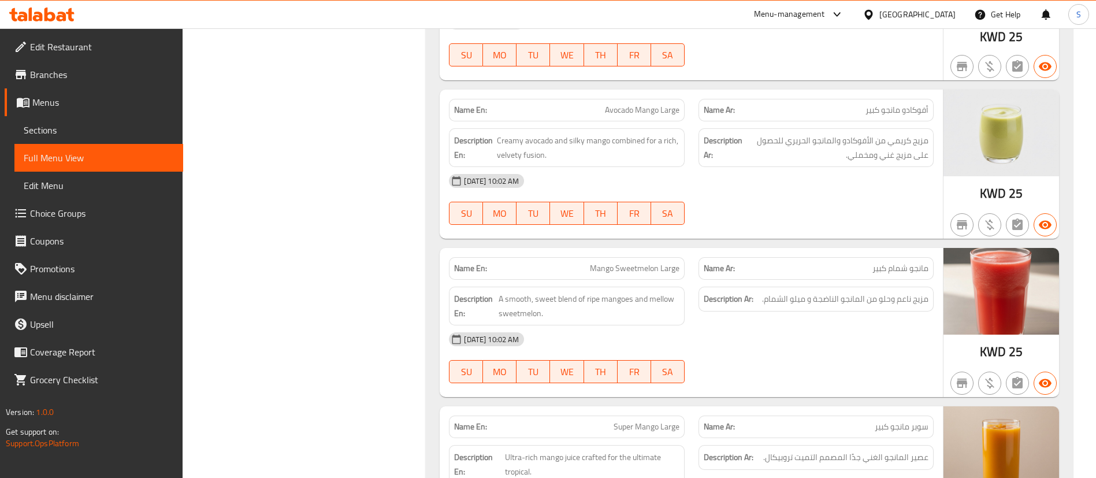
scroll to position [13024, 0]
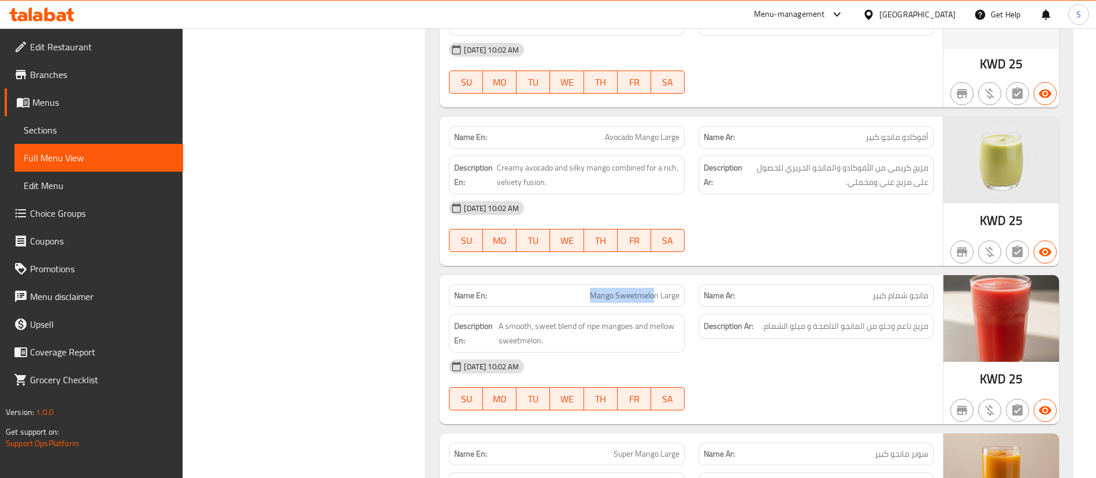
drag, startPoint x: 654, startPoint y: 295, endPoint x: 577, endPoint y: 298, distance: 76.9
copy span "Mango Sweetmelo"
drag, startPoint x: 659, startPoint y: 136, endPoint x: 585, endPoint y: 147, distance: 74.7
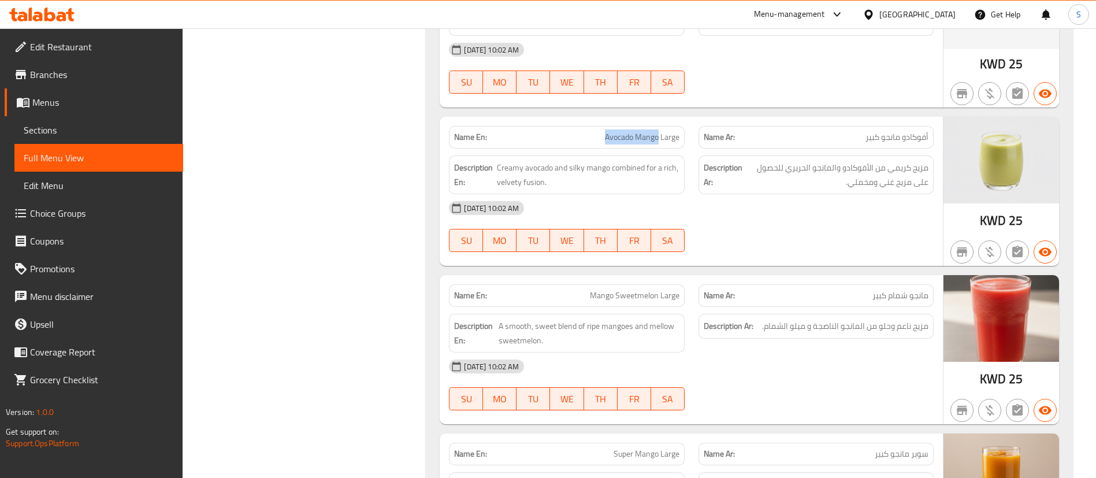
copy span "Avocado Mango"
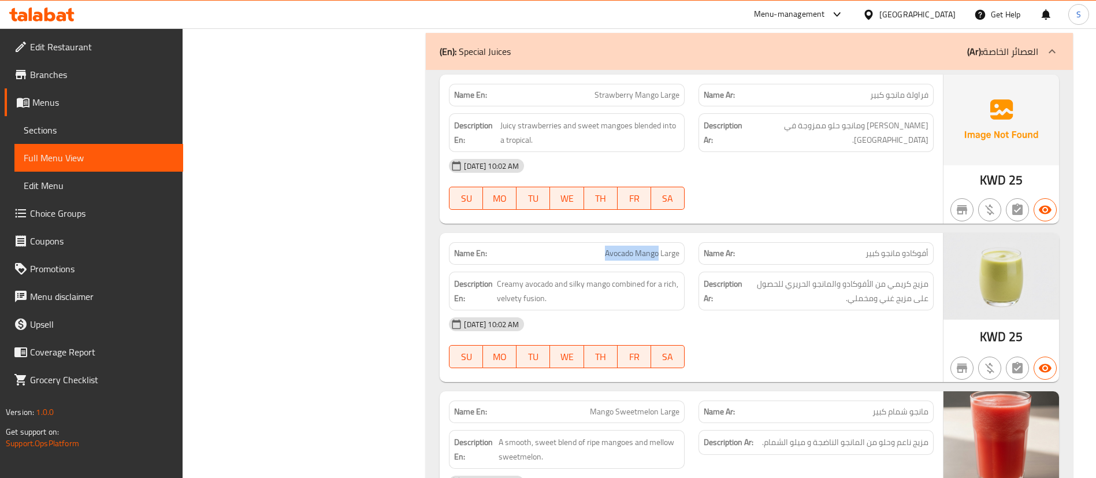
scroll to position [12850, 0]
